Goal: Transaction & Acquisition: Subscribe to service/newsletter

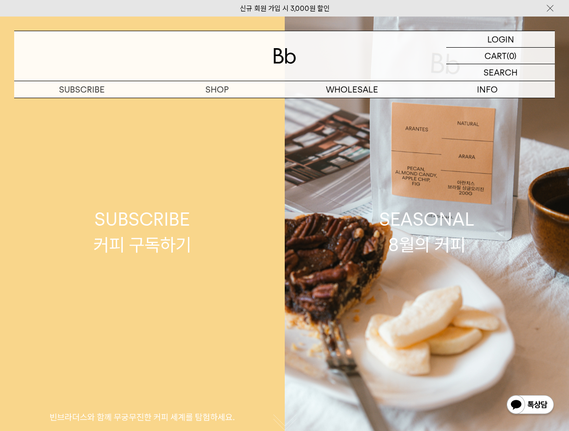
click at [148, 245] on div "SUBSCRIBE 커피 구독하기" at bounding box center [142, 232] width 98 height 50
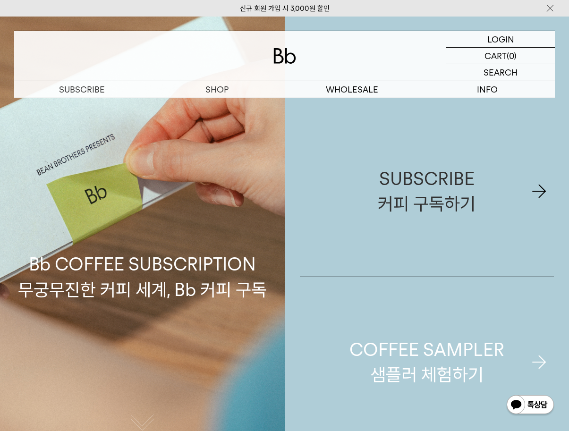
click at [456, 362] on div "COFFEE SAMPLER 샘플러 체험하기" at bounding box center [426, 362] width 155 height 50
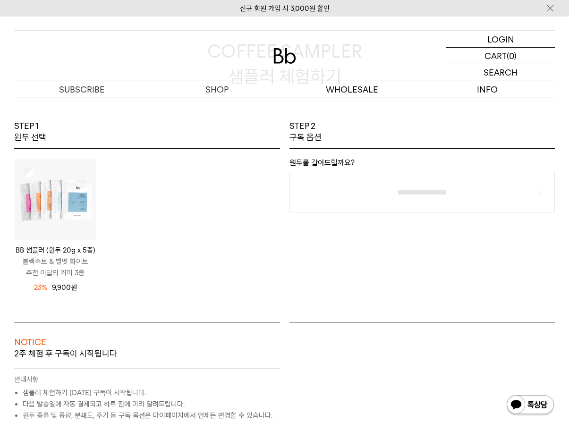
scroll to position [94, 0]
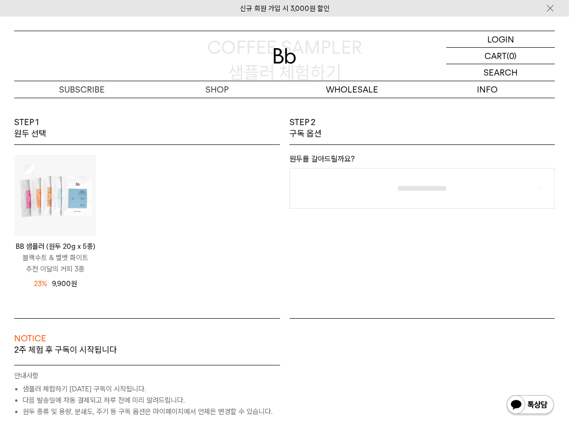
click at [83, 201] on img at bounding box center [55, 195] width 81 height 81
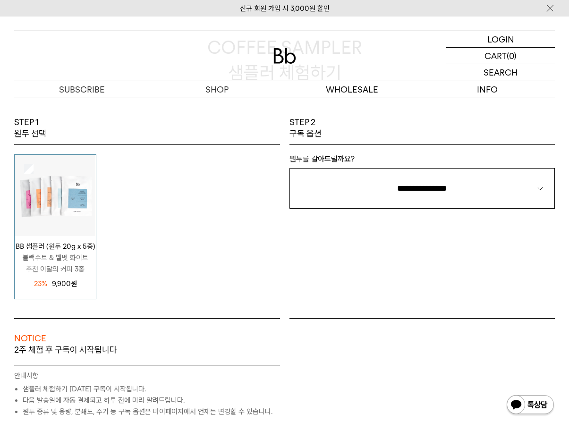
click at [515, 409] on img at bounding box center [530, 405] width 49 height 23
